Goal: Task Accomplishment & Management: Use online tool/utility

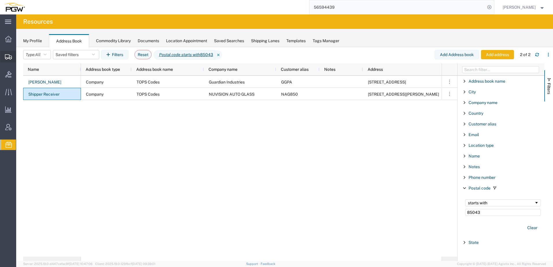
click at [0, 0] on span "Create from Template" at bounding box center [0, 0] width 0 height 0
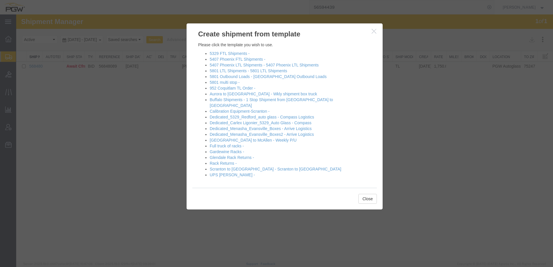
click at [72, 126] on div at bounding box center [284, 137] width 537 height 247
click at [368, 194] on button "Close" at bounding box center [367, 199] width 19 height 10
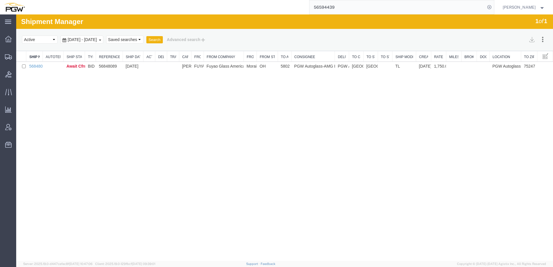
click at [136, 165] on div "Shipment Manager 1 of 1 Search Assign To Batch Processing Cancel Shipments Cons…" at bounding box center [284, 137] width 537 height 247
click at [0, 0] on span "Shipment Manager" at bounding box center [0, 0] width 0 height 0
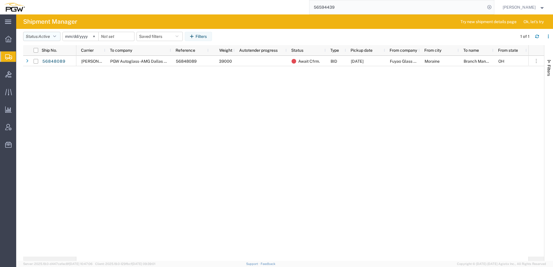
click at [36, 36] on button "Status: Active" at bounding box center [41, 36] width 37 height 9
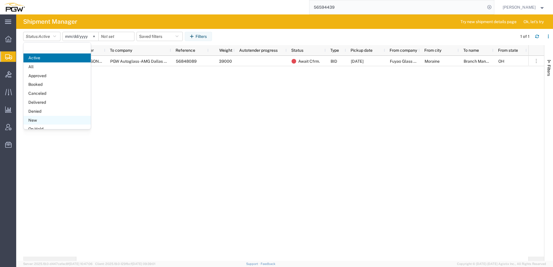
click at [33, 120] on span "New" at bounding box center [56, 120] width 67 height 9
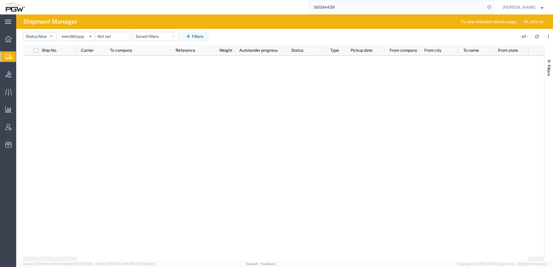
click at [33, 39] on button "Status: New" at bounding box center [40, 36] width 34 height 9
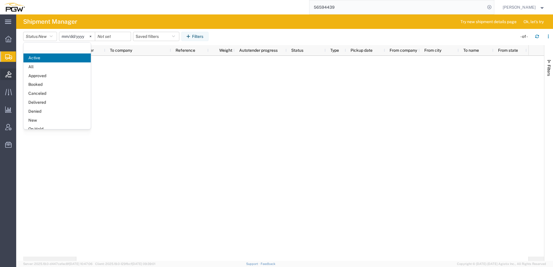
click at [6, 73] on icon at bounding box center [8, 74] width 6 height 6
